Goal: Contribute content: Add original content to the website for others to see

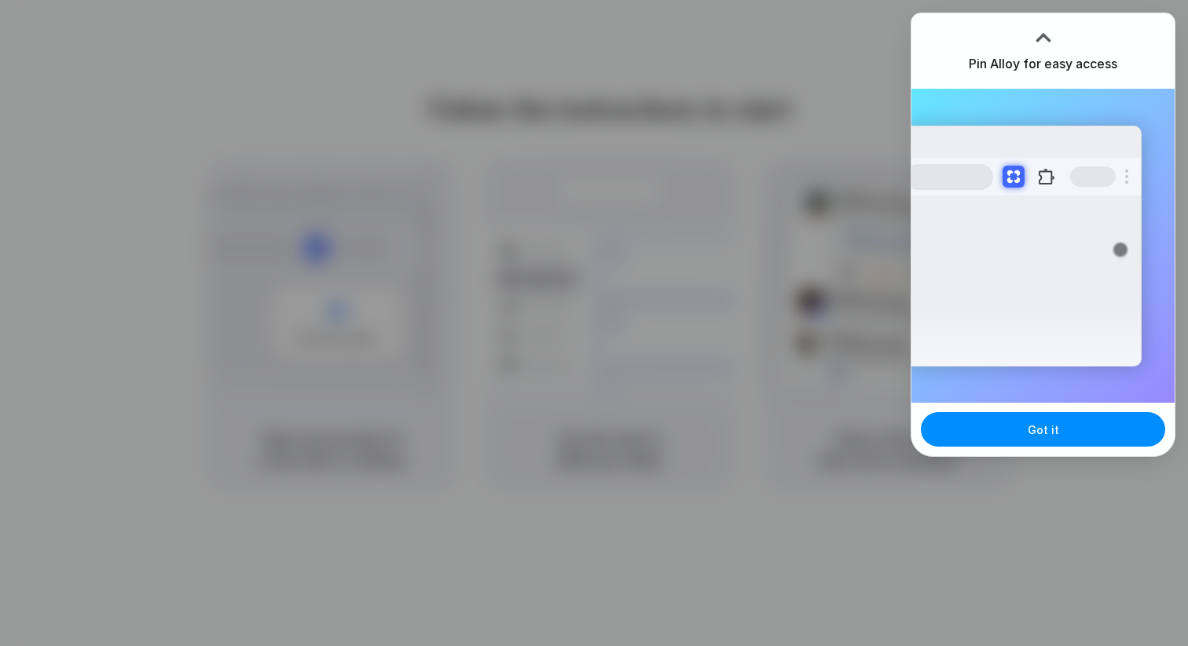
click at [1116, 41] on div "Pin Alloy for easy access" at bounding box center [1042, 50] width 263 height 75
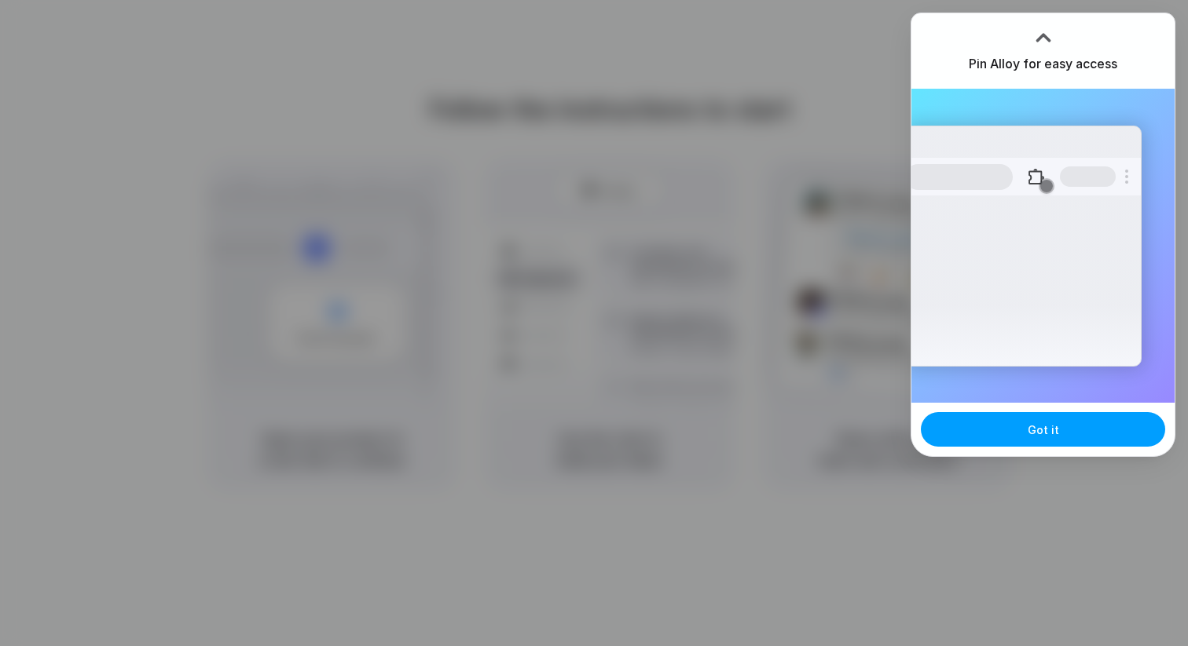
click at [1022, 426] on button "Got it" at bounding box center [1043, 429] width 244 height 35
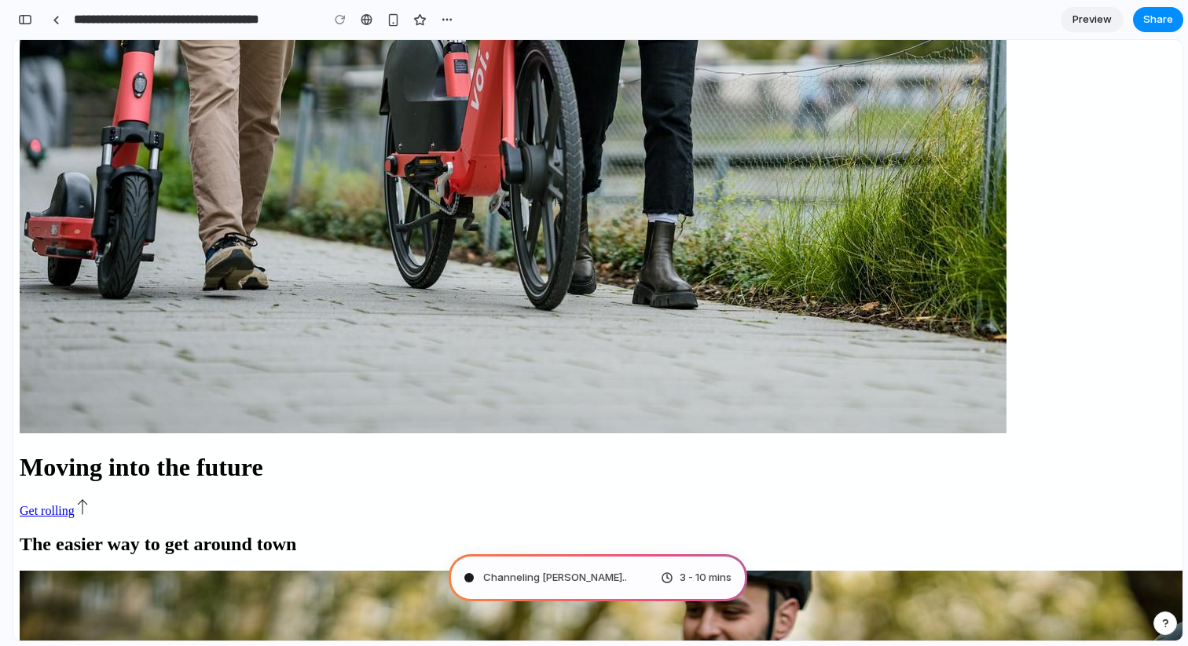
scroll to position [794, 0]
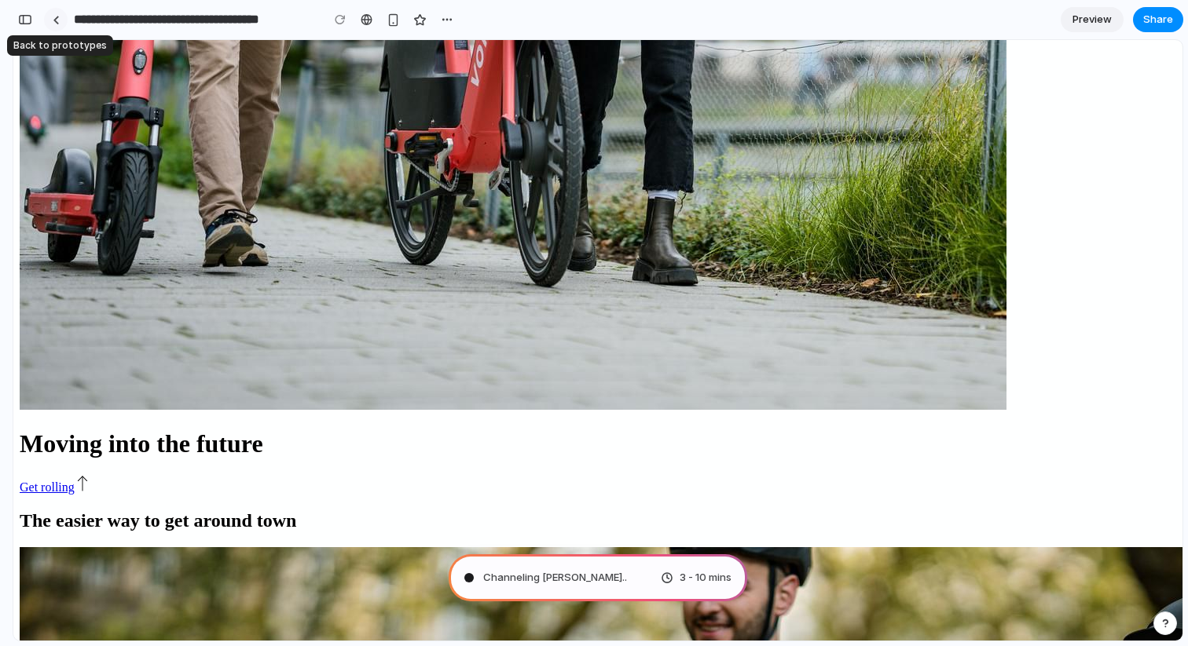
click at [49, 15] on link at bounding box center [56, 20] width 24 height 24
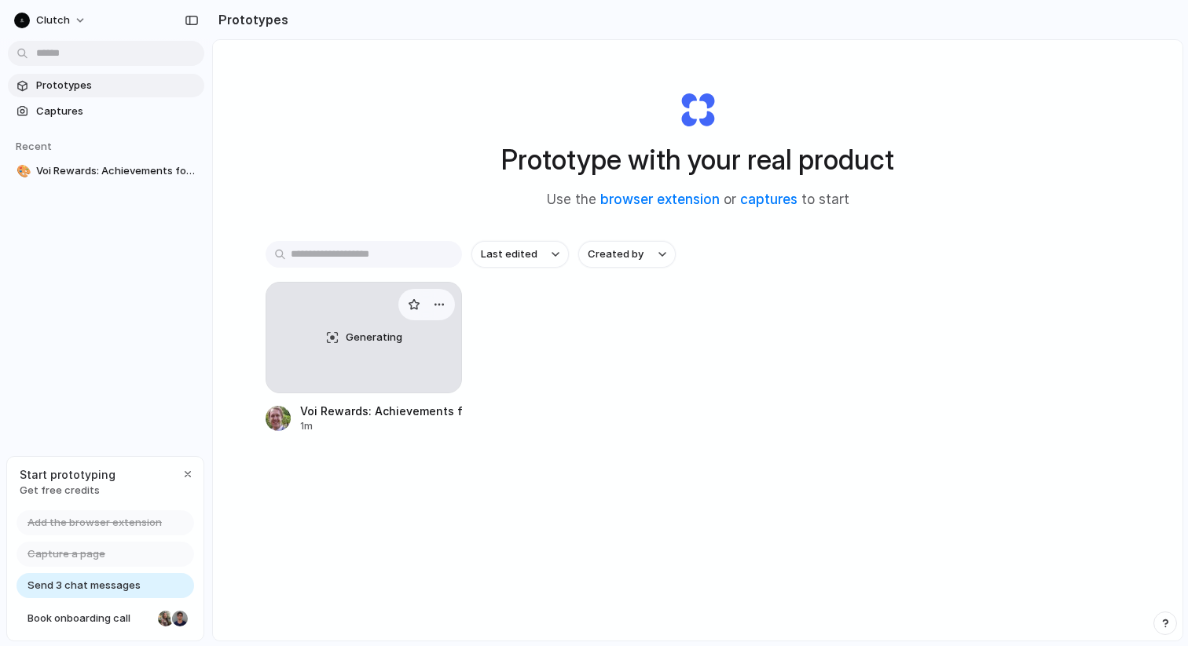
click at [404, 331] on div "Generating" at bounding box center [363, 338] width 195 height 110
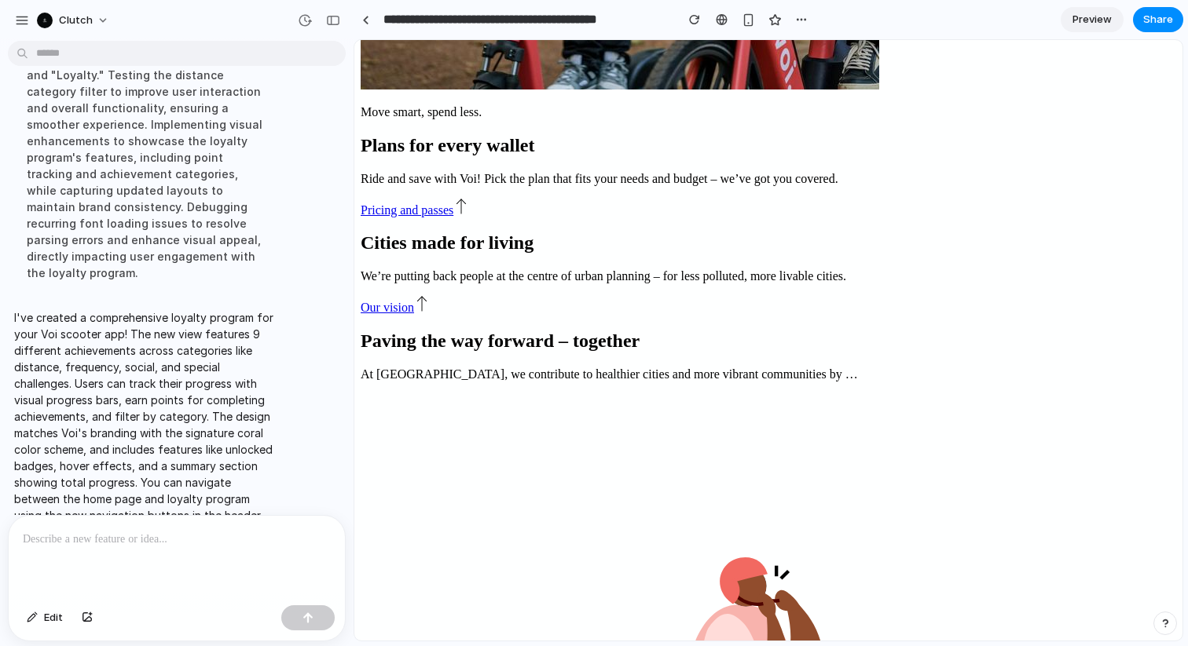
scroll to position [221, 0]
